Goal: Transaction & Acquisition: Book appointment/travel/reservation

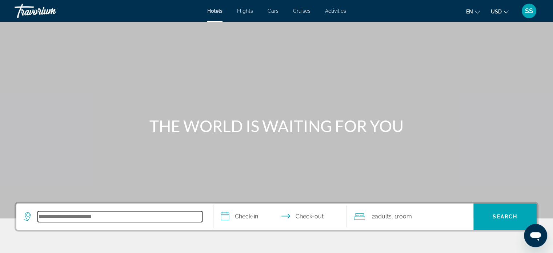
click at [121, 212] on input "Search hotel destination" at bounding box center [120, 216] width 164 height 11
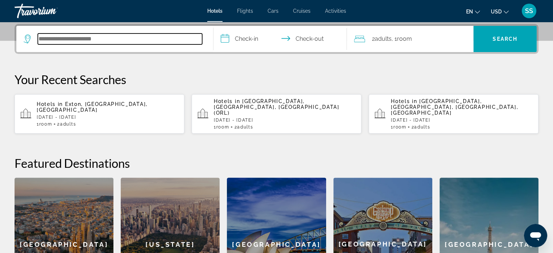
scroll to position [177, 0]
click at [120, 36] on input "Search hotel destination" at bounding box center [120, 38] width 164 height 11
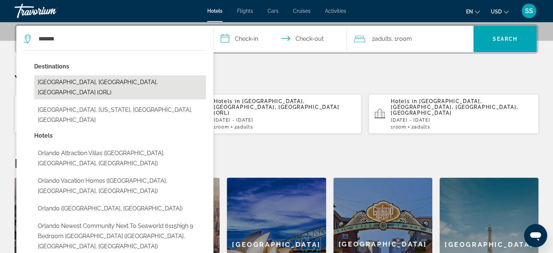
click at [112, 80] on button "[GEOGRAPHIC_DATA], [GEOGRAPHIC_DATA], [GEOGRAPHIC_DATA] (ORL)" at bounding box center [120, 87] width 172 height 24
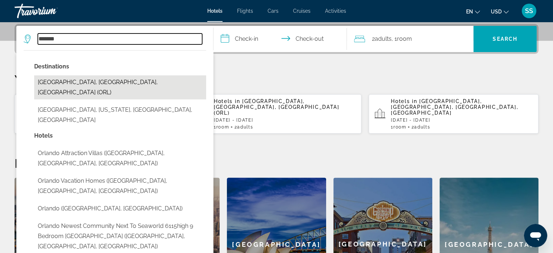
type input "**********"
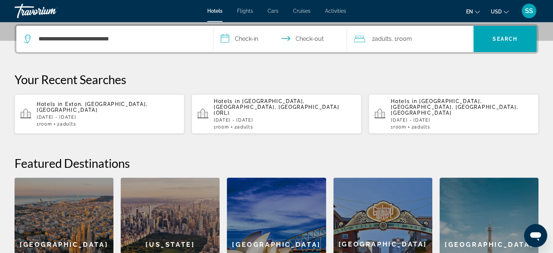
click at [253, 37] on input "**********" at bounding box center [281, 40] width 137 height 28
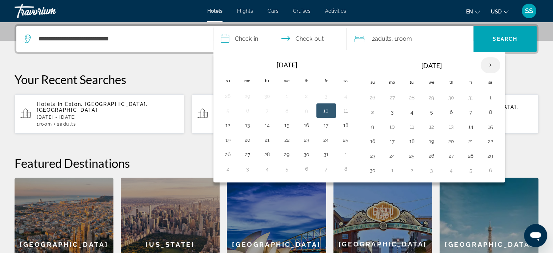
click at [488, 60] on th "Next month" at bounding box center [491, 65] width 20 height 16
click at [428, 153] on button "25" at bounding box center [432, 156] width 12 height 10
click at [487, 62] on th "Next month" at bounding box center [491, 65] width 20 height 16
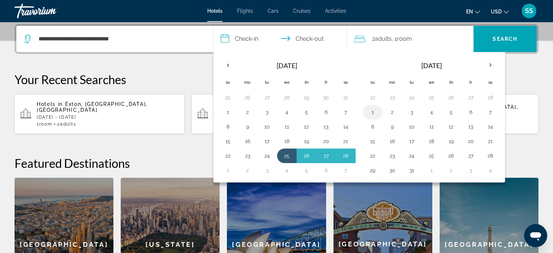
click at [368, 109] on button "1" at bounding box center [373, 112] width 12 height 10
type input "**********"
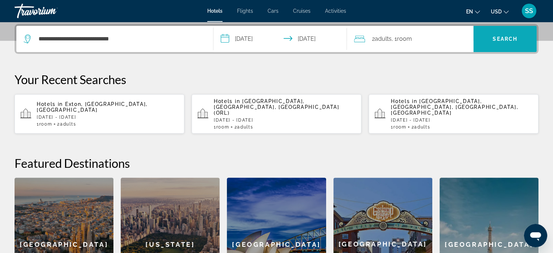
click at [522, 40] on span "Search" at bounding box center [504, 38] width 63 height 17
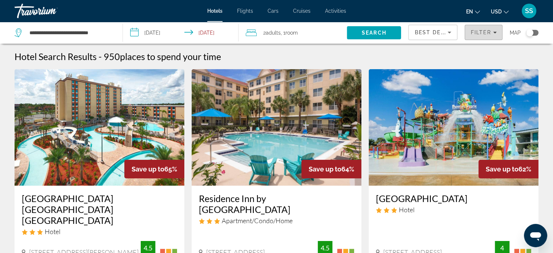
click at [492, 27] on span "Filters" at bounding box center [483, 32] width 37 height 17
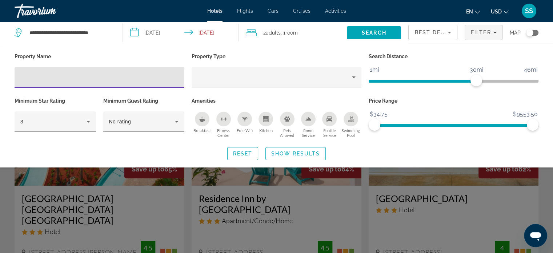
click at [29, 68] on div "Hotel Filters" at bounding box center [99, 77] width 158 height 21
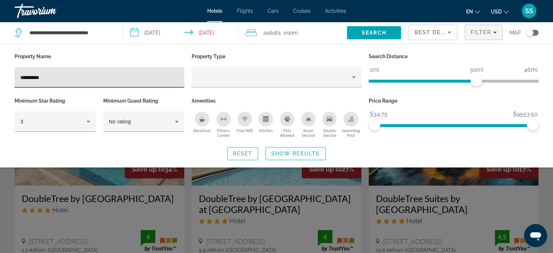
type input "**********"
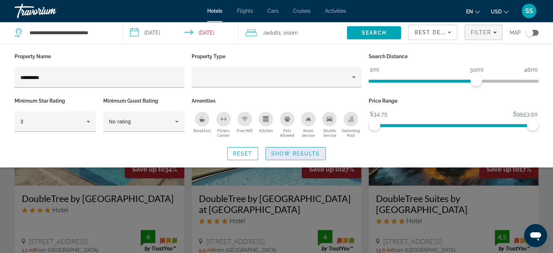
click at [283, 157] on span "Search widget" at bounding box center [296, 153] width 60 height 17
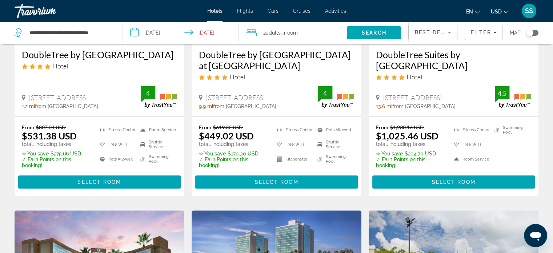
scroll to position [145, 0]
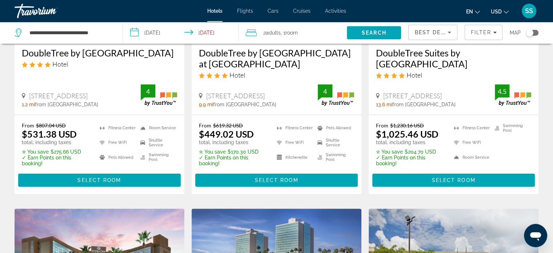
click at [271, 57] on h3 "DoubleTree by [GEOGRAPHIC_DATA] at [GEOGRAPHIC_DATA]" at bounding box center [276, 58] width 155 height 22
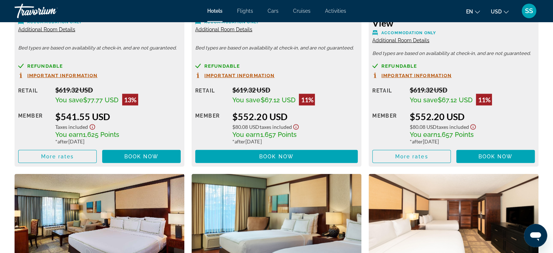
scroll to position [1674, 0]
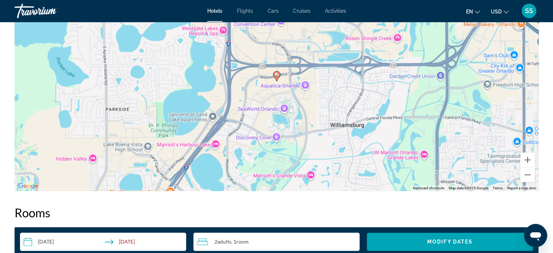
drag, startPoint x: 556, startPoint y: 80, endPoint x: 552, endPoint y: 58, distance: 22.2
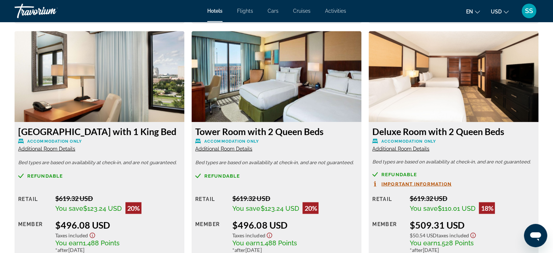
scroll to position [1265, 0]
